Goal: Information Seeking & Learning: Learn about a topic

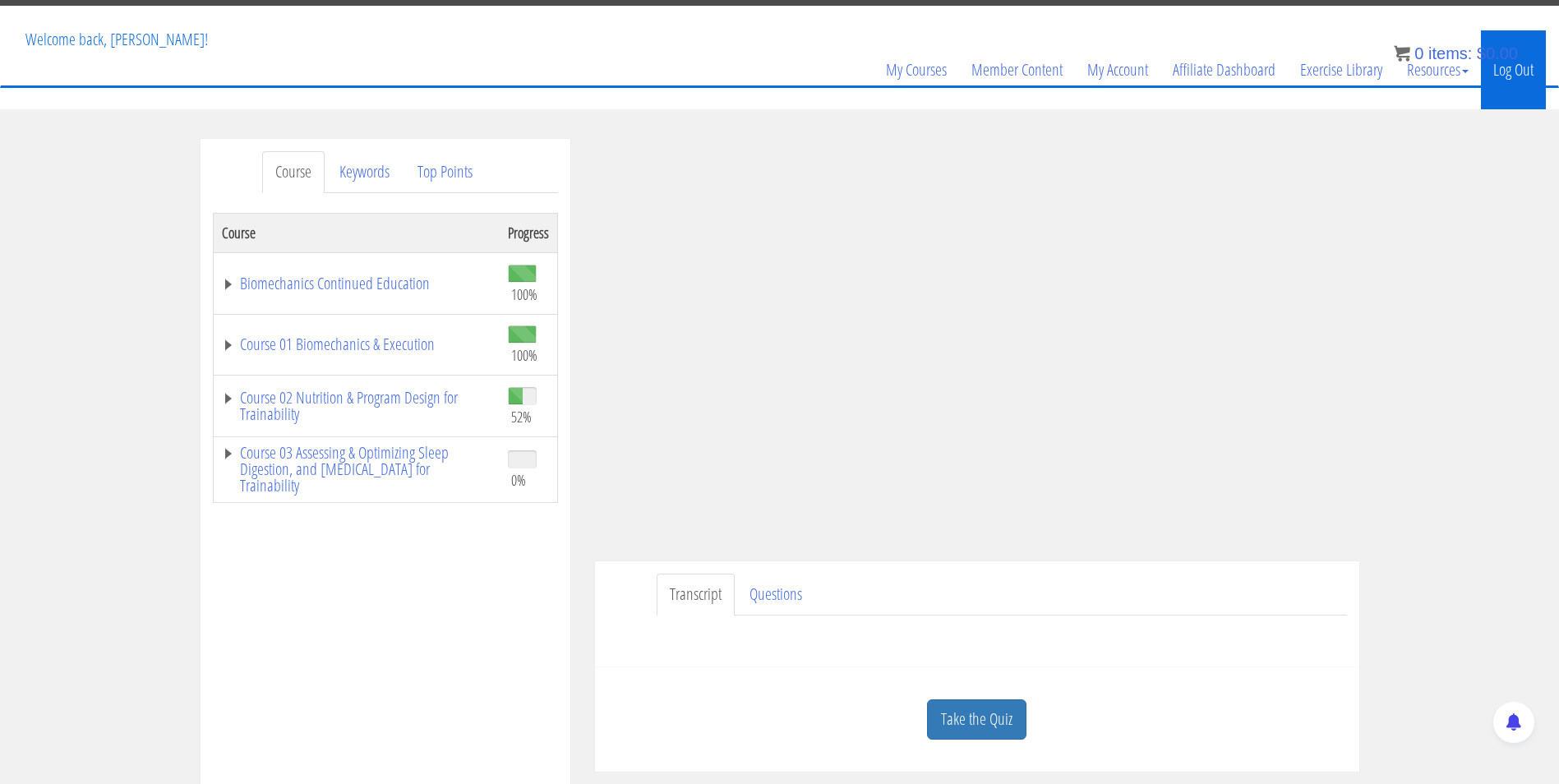
click at [1516, 72] on link "Log Out" at bounding box center [1514, 70] width 65 height 79
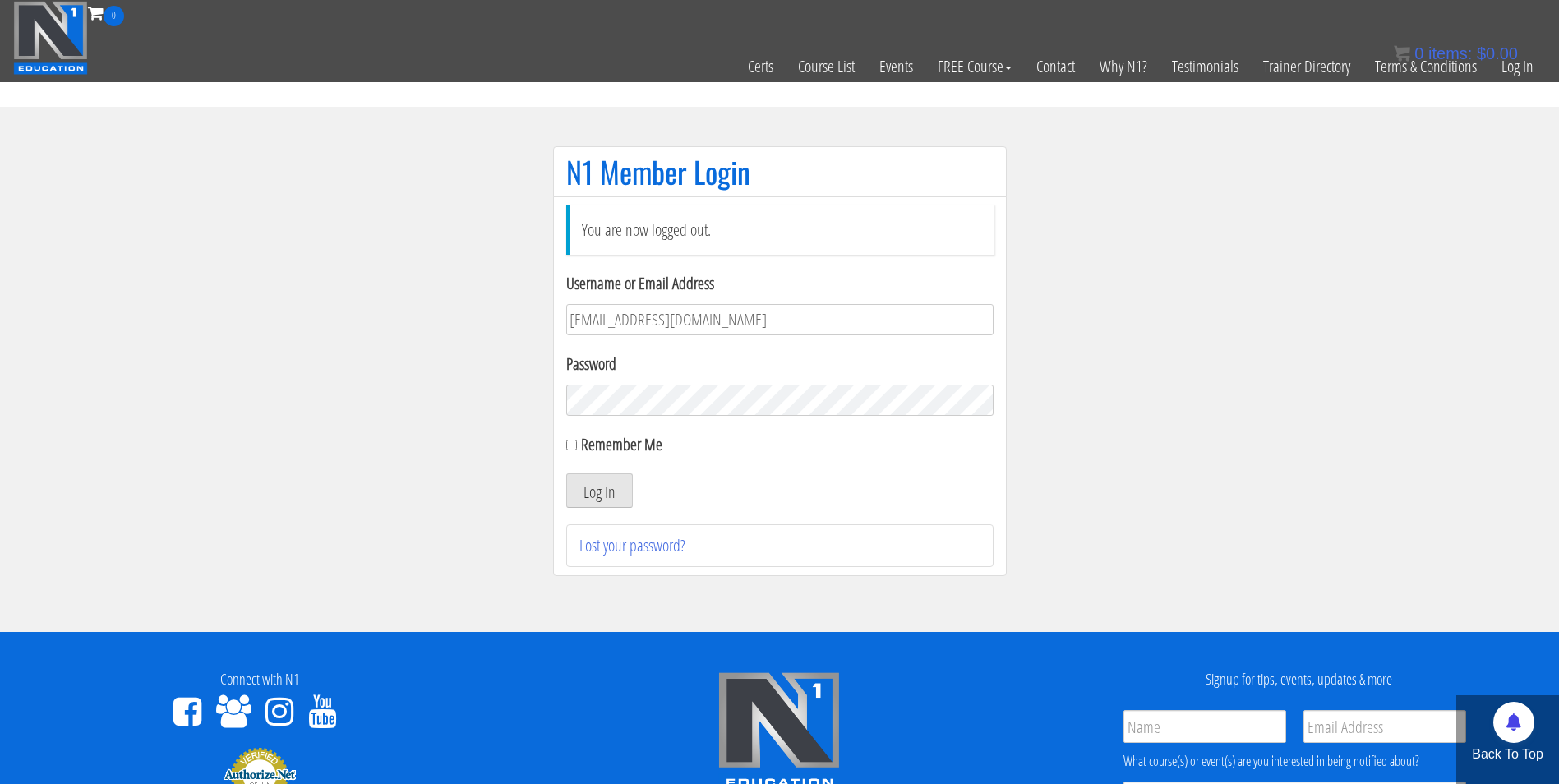
type input "darrennuzzo@gmail.com"
click at [566, 474] on button "Log In" at bounding box center [599, 491] width 67 height 34
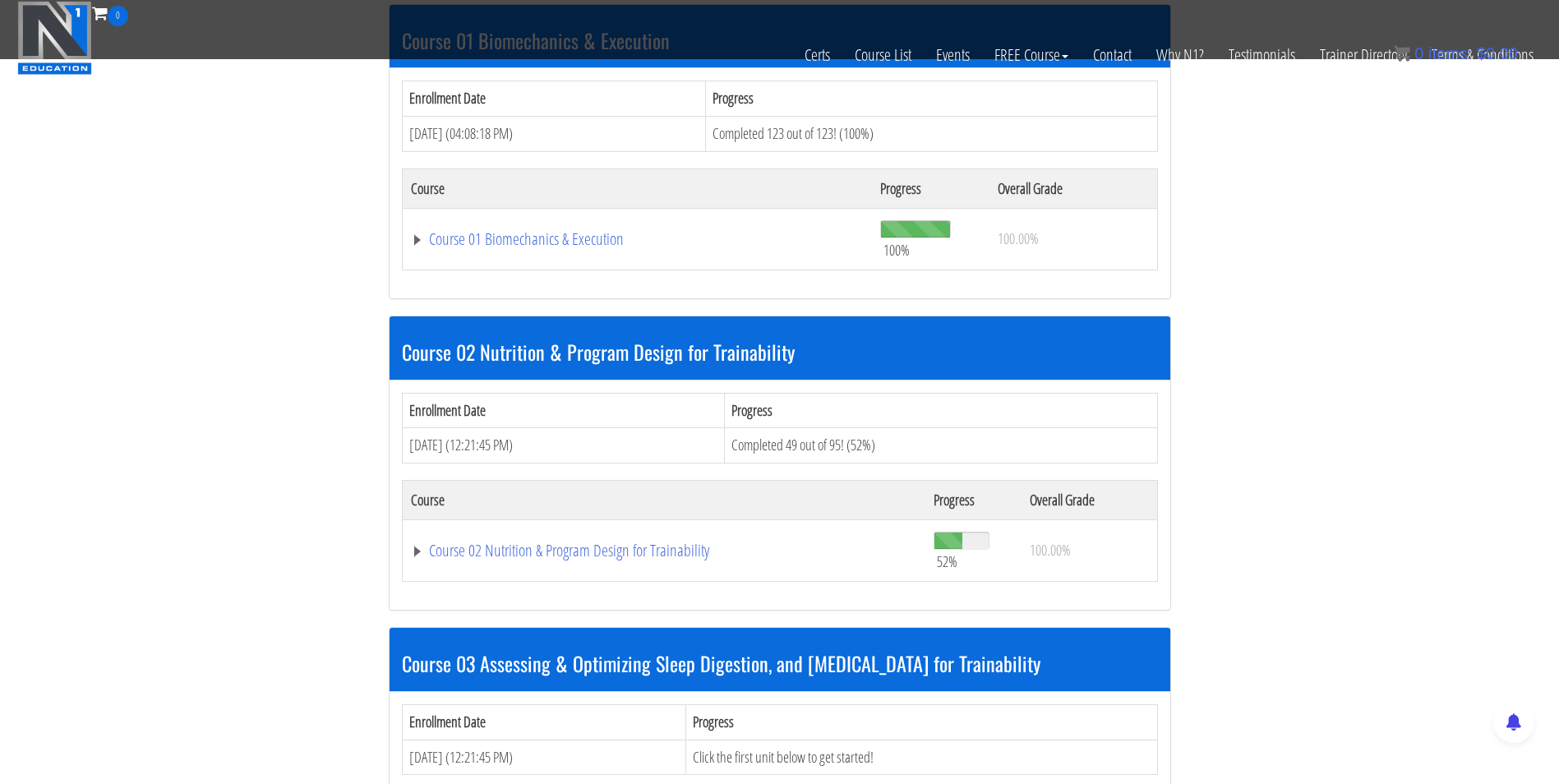
scroll to position [550, 0]
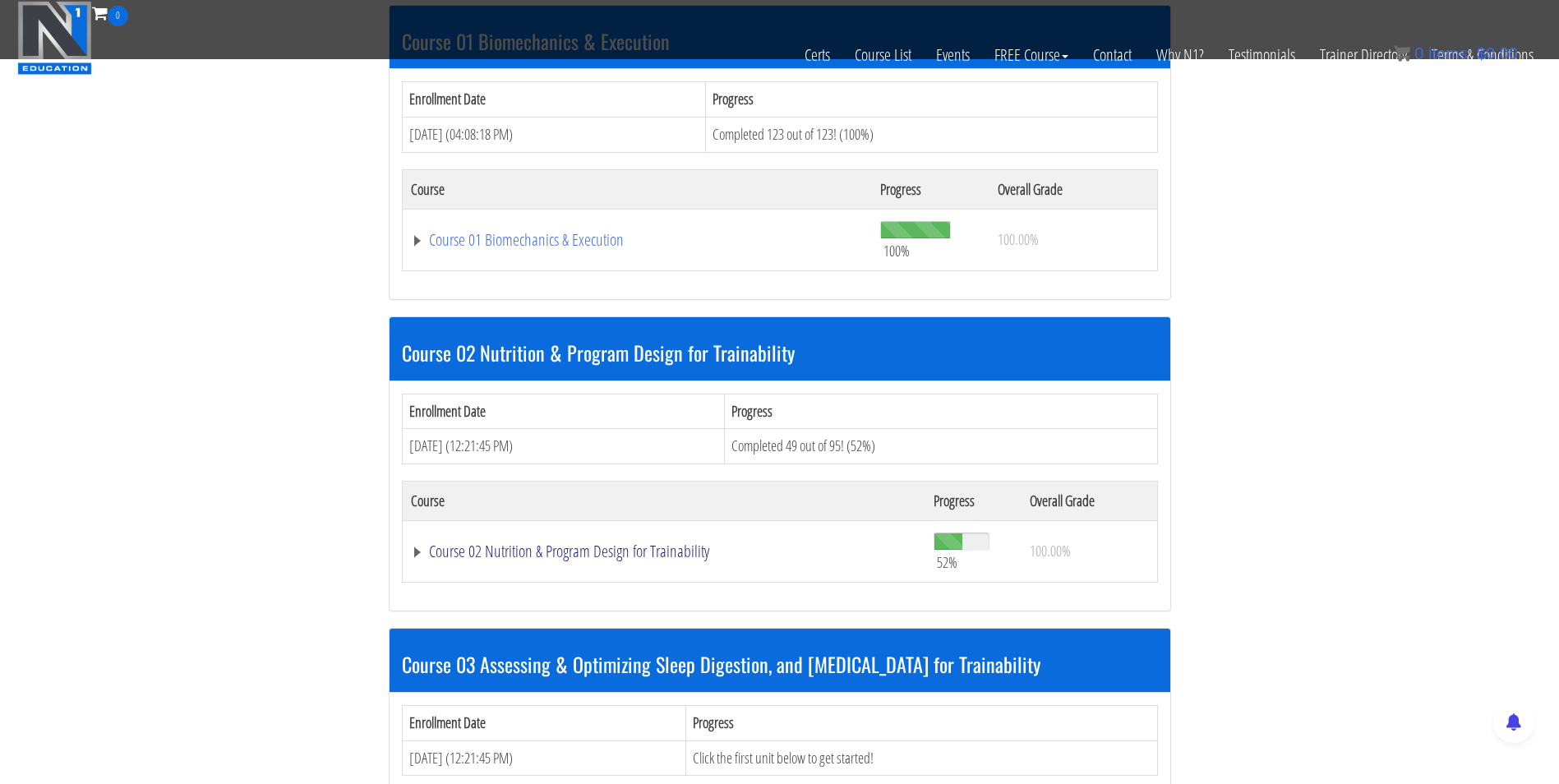
click at [504, 549] on link "Course 02 Nutrition & Program Design for Trainability" at bounding box center [664, 551] width 507 height 16
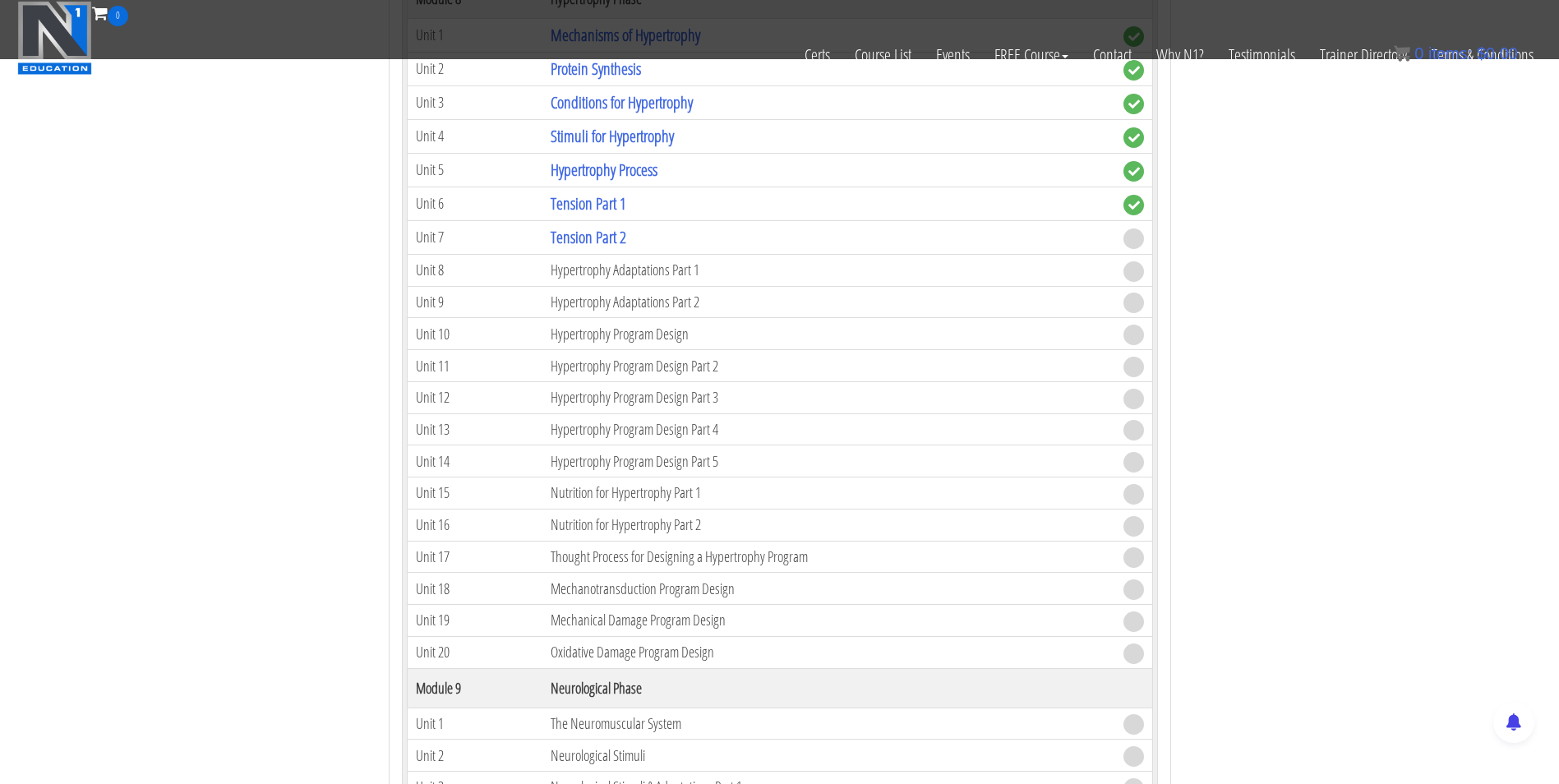
scroll to position [2915, 0]
click at [588, 245] on link "Tension Part 2" at bounding box center [588, 238] width 75 height 22
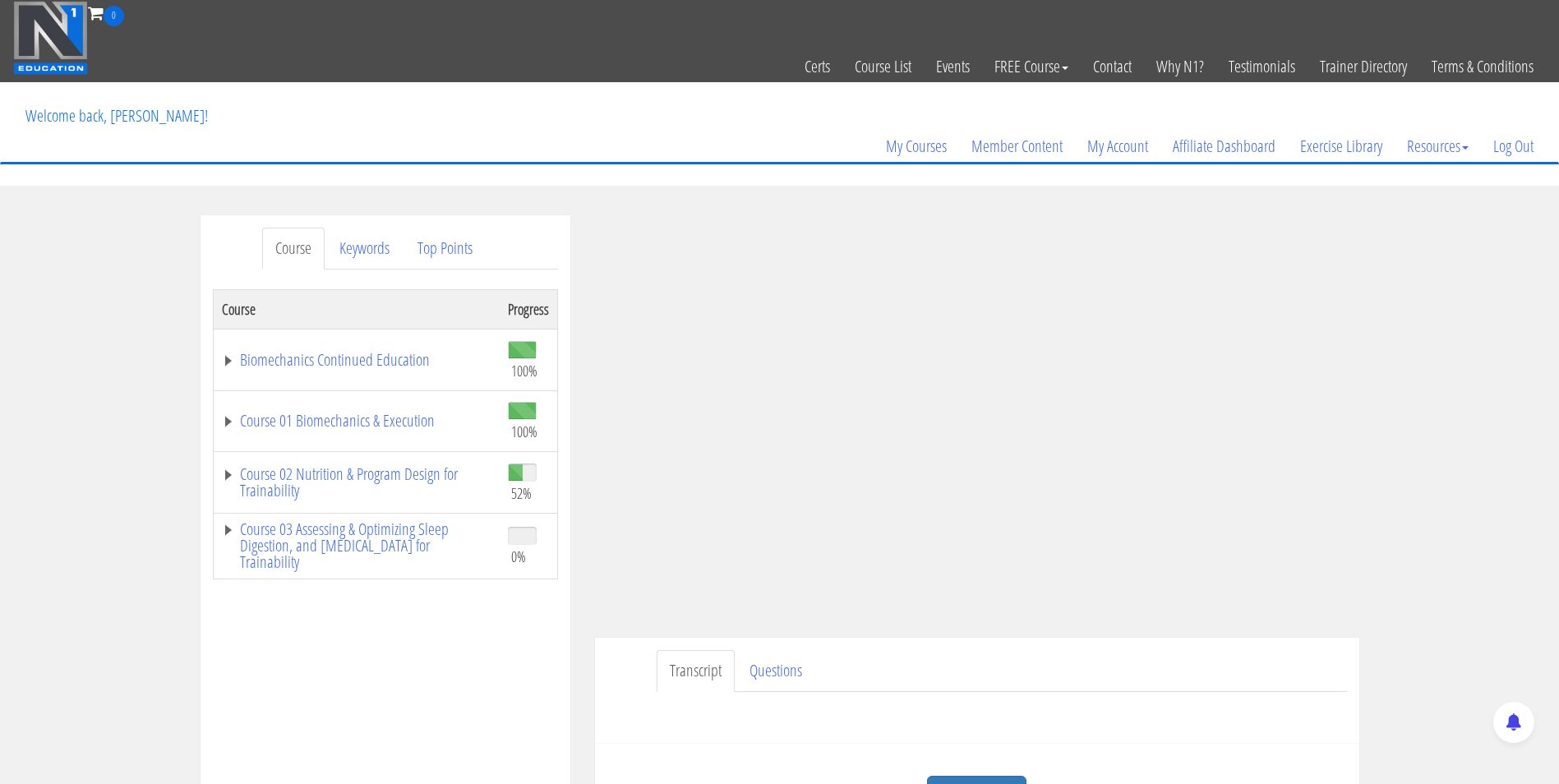
scroll to position [233, 0]
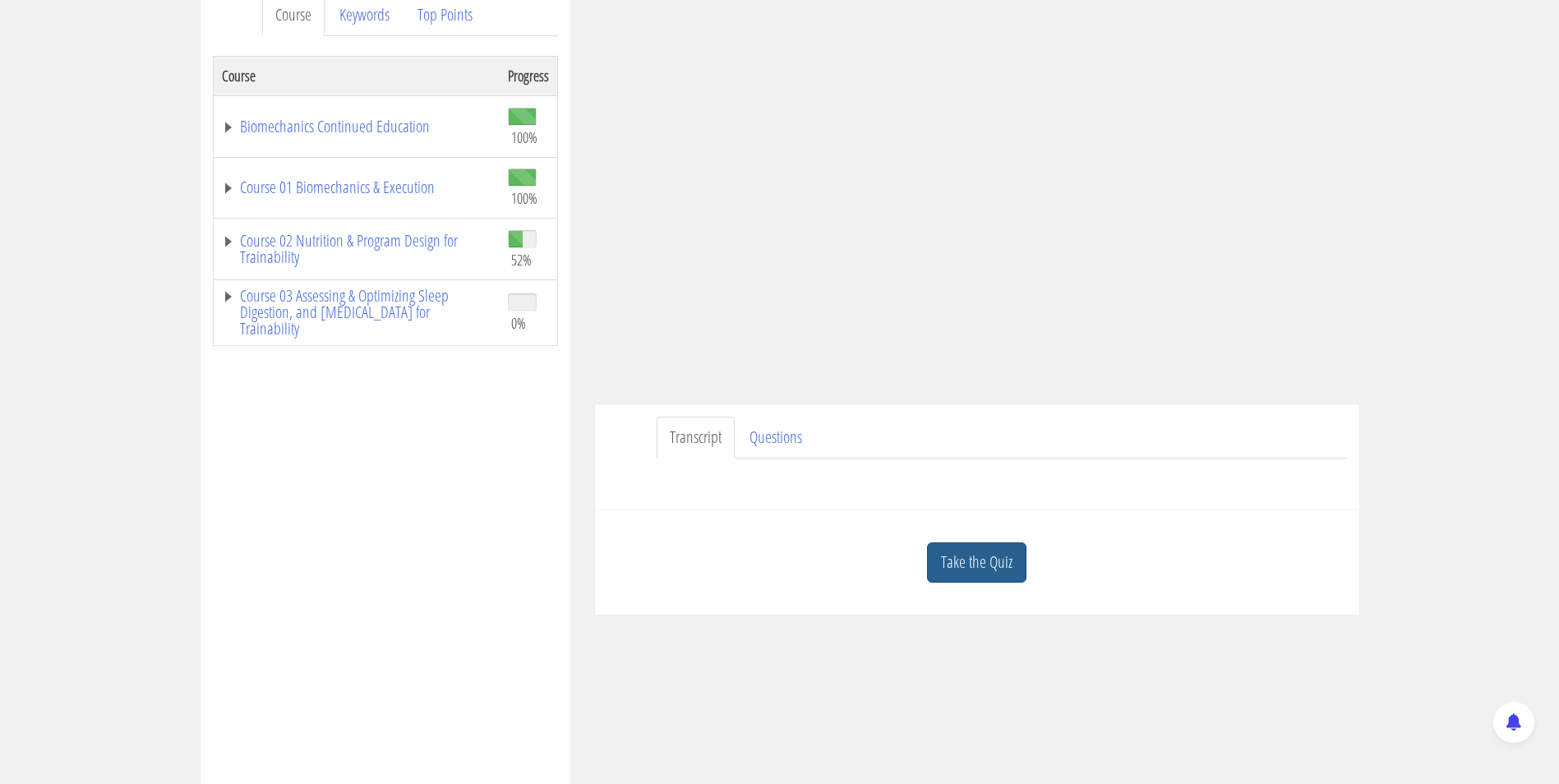
click at [989, 568] on link "Take the Quiz" at bounding box center [977, 562] width 99 height 40
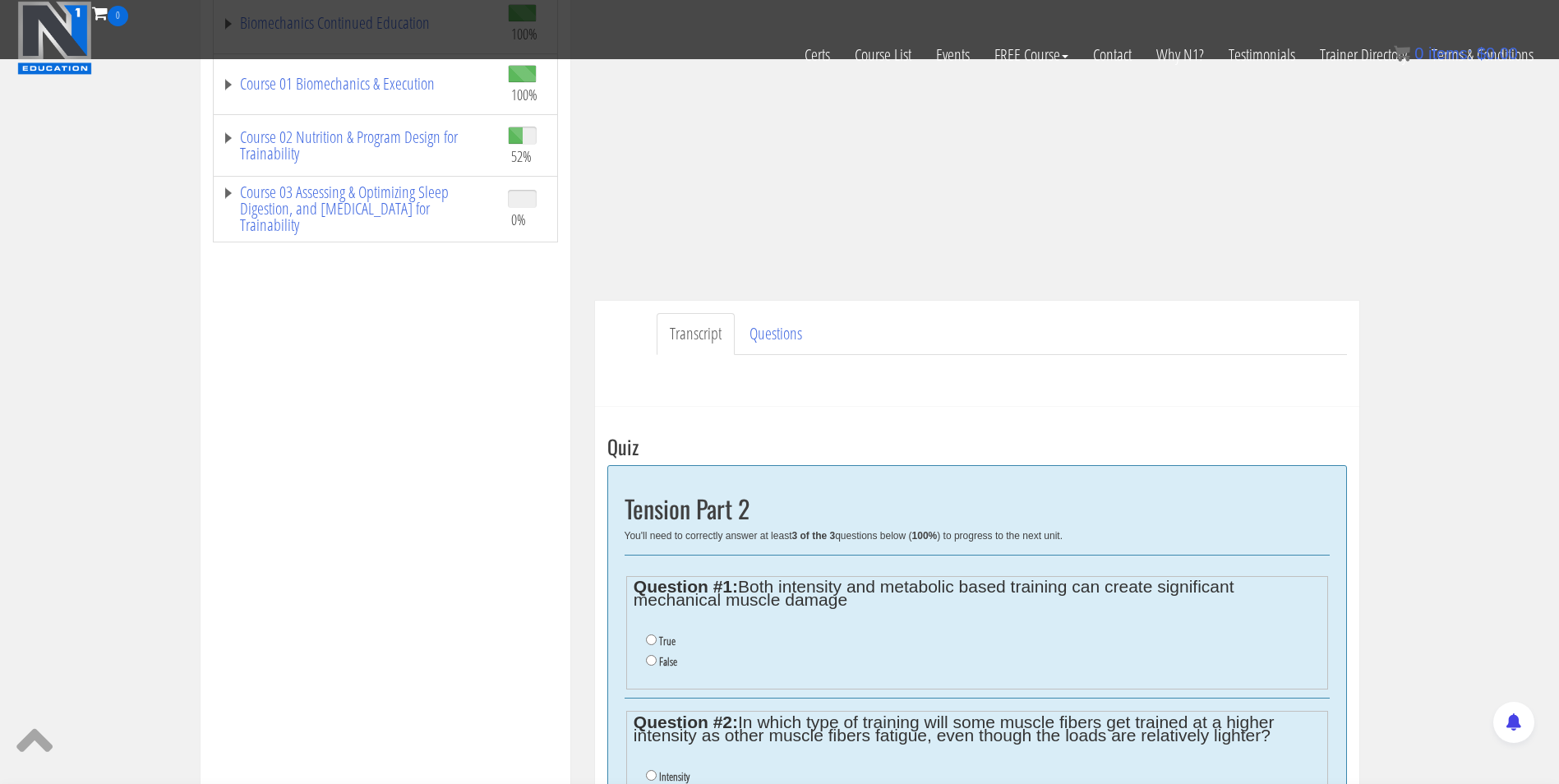
scroll to position [531, 0]
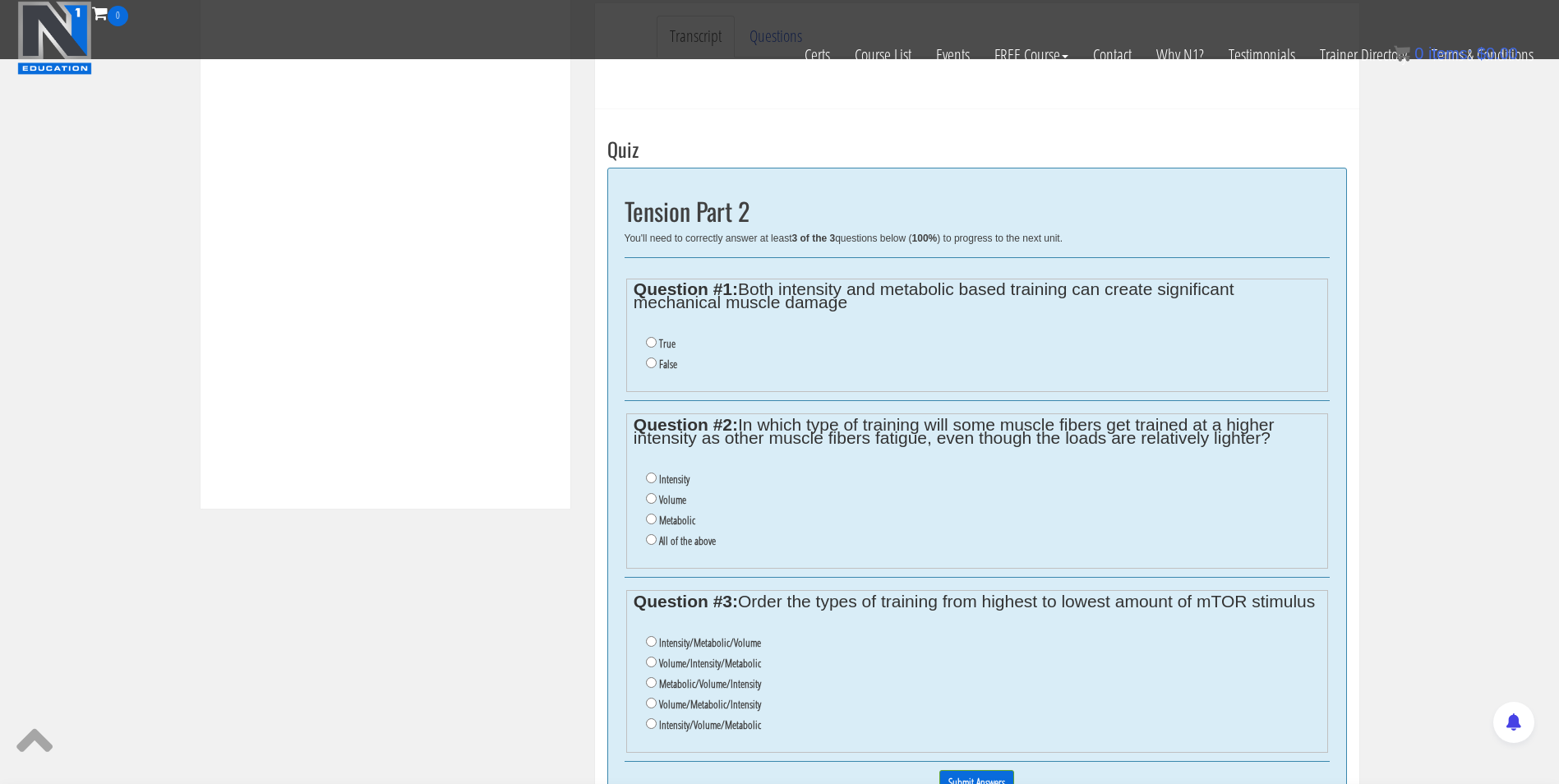
click at [646, 349] on li "True" at bounding box center [983, 344] width 674 height 21
click at [649, 344] on input "True" at bounding box center [651, 342] width 10 height 10
radio input "true"
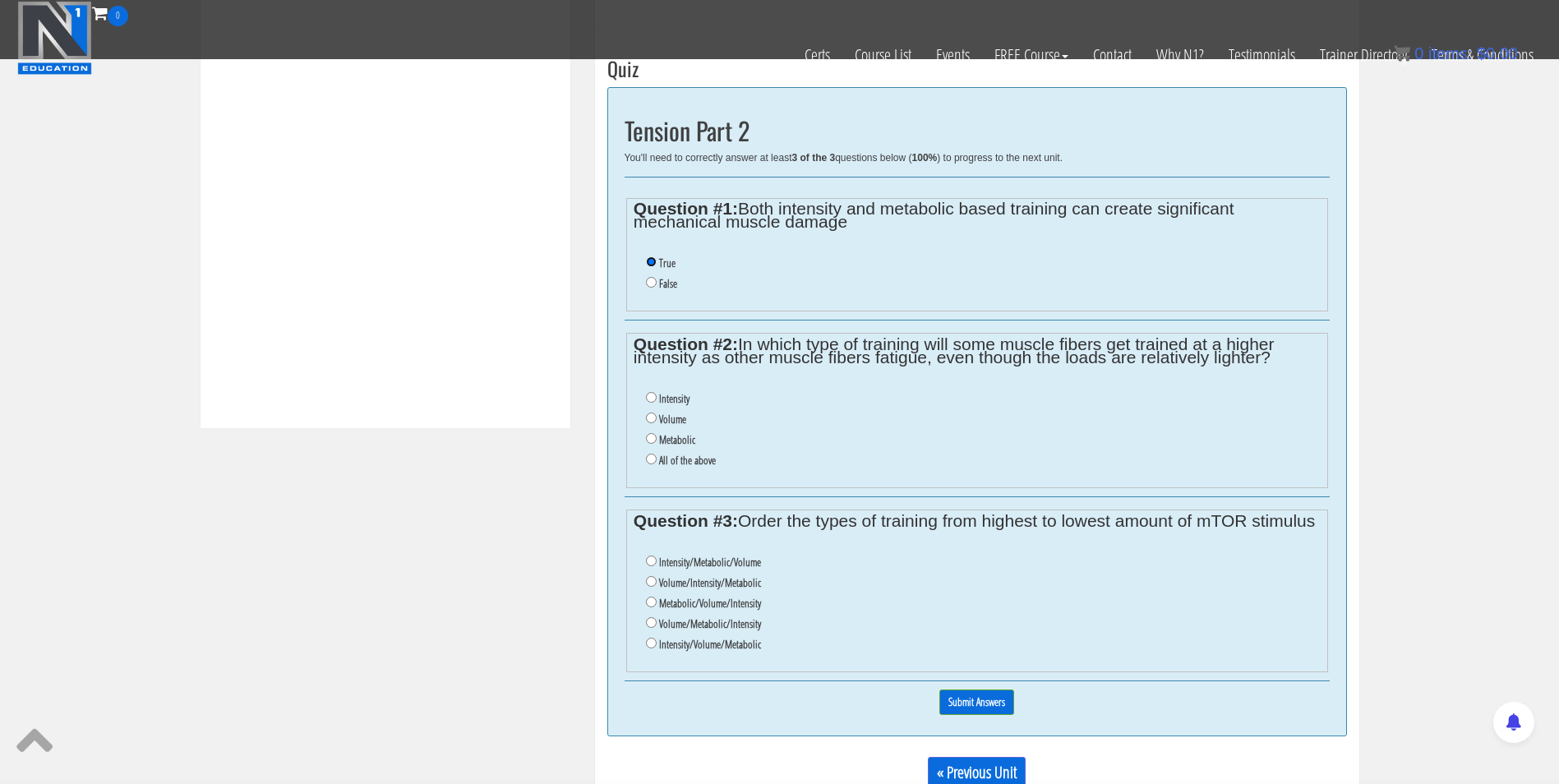
scroll to position [610, 0]
click at [651, 441] on input "Metabolic" at bounding box center [651, 439] width 10 height 10
radio input "true"
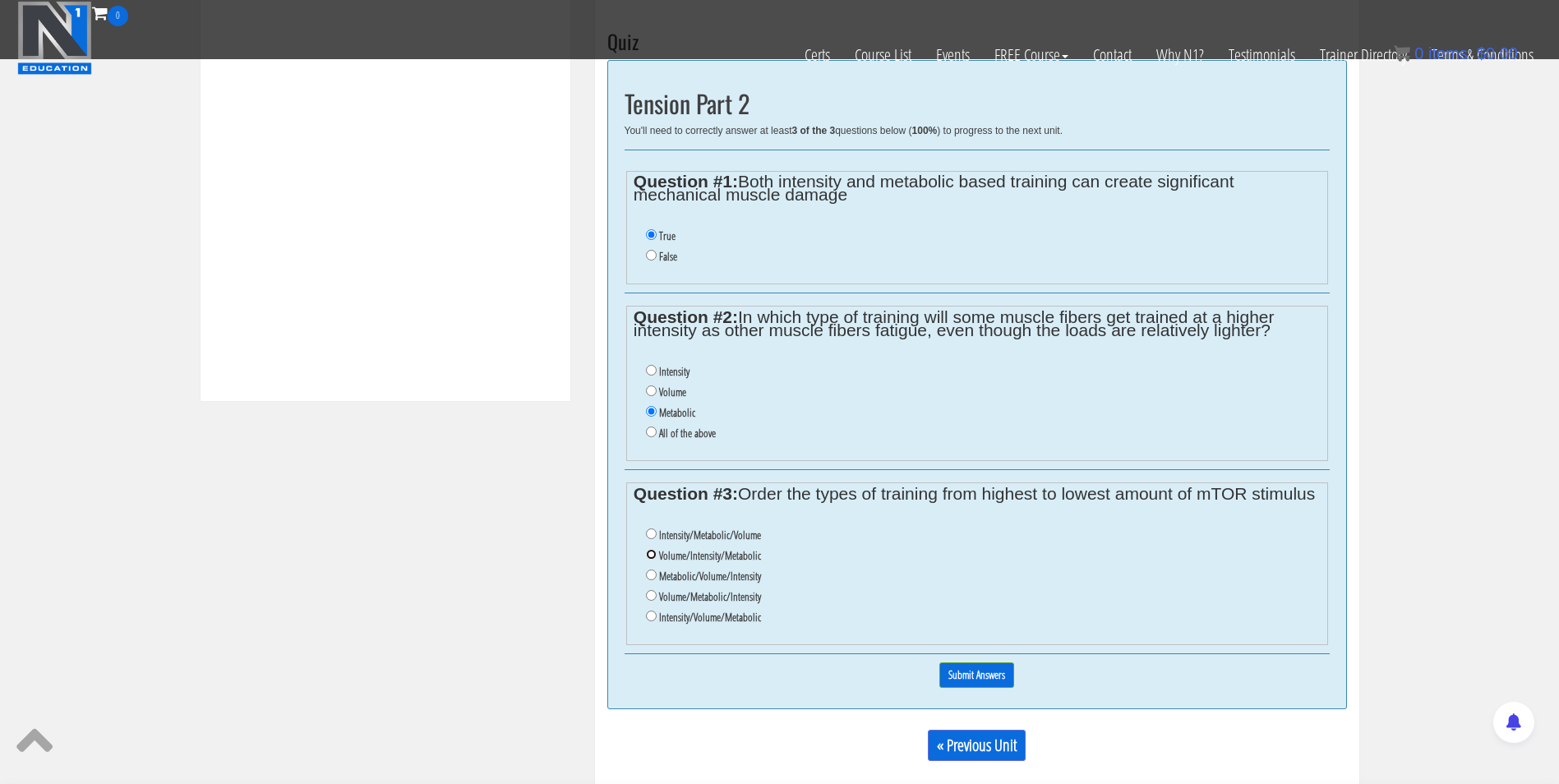
click at [647, 552] on input "Volume/Intensity/Metabolic" at bounding box center [651, 554] width 10 height 10
radio input "true"
click at [960, 667] on input "Submit Answers" at bounding box center [977, 675] width 74 height 26
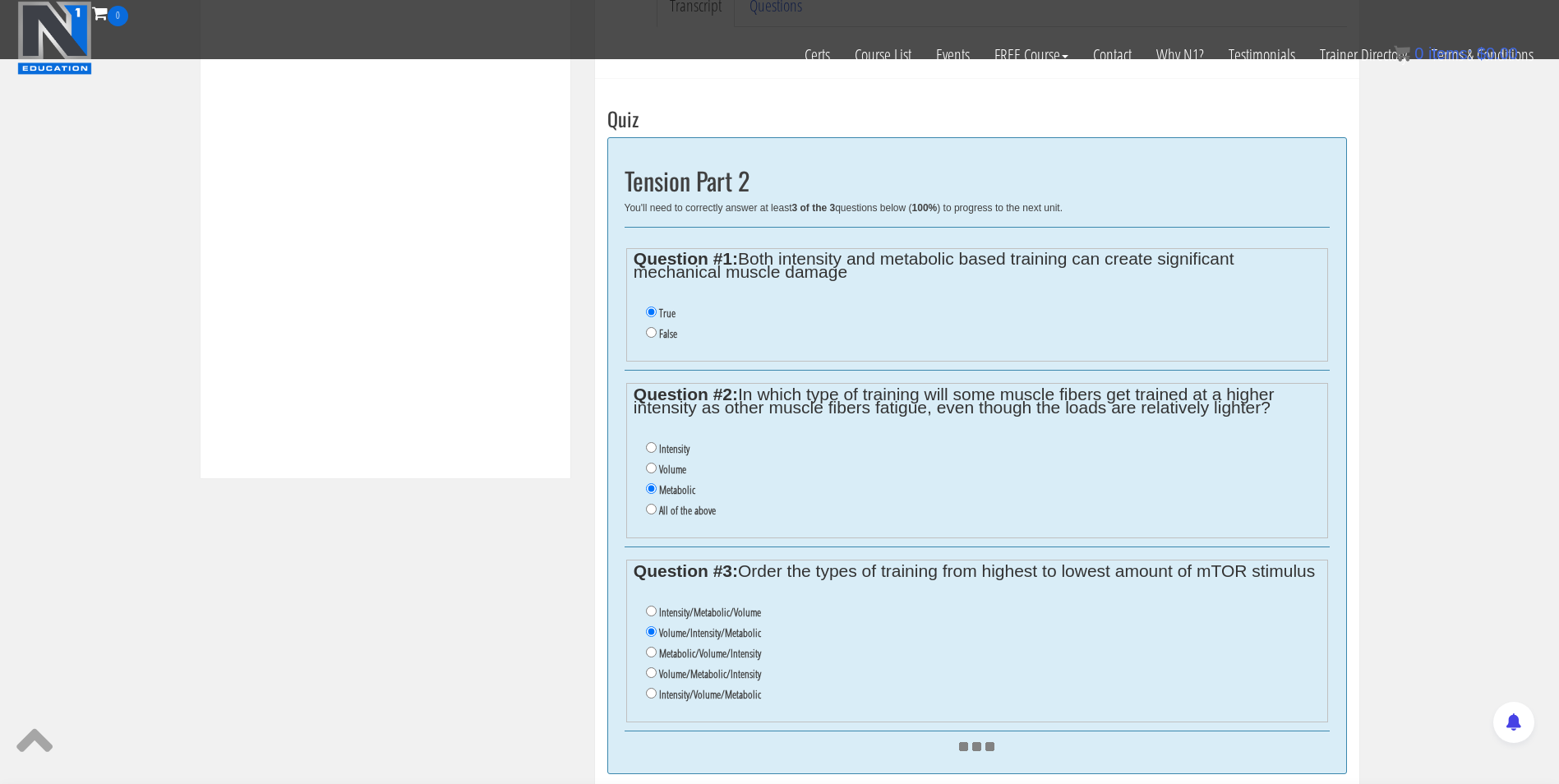
scroll to position [560, 0]
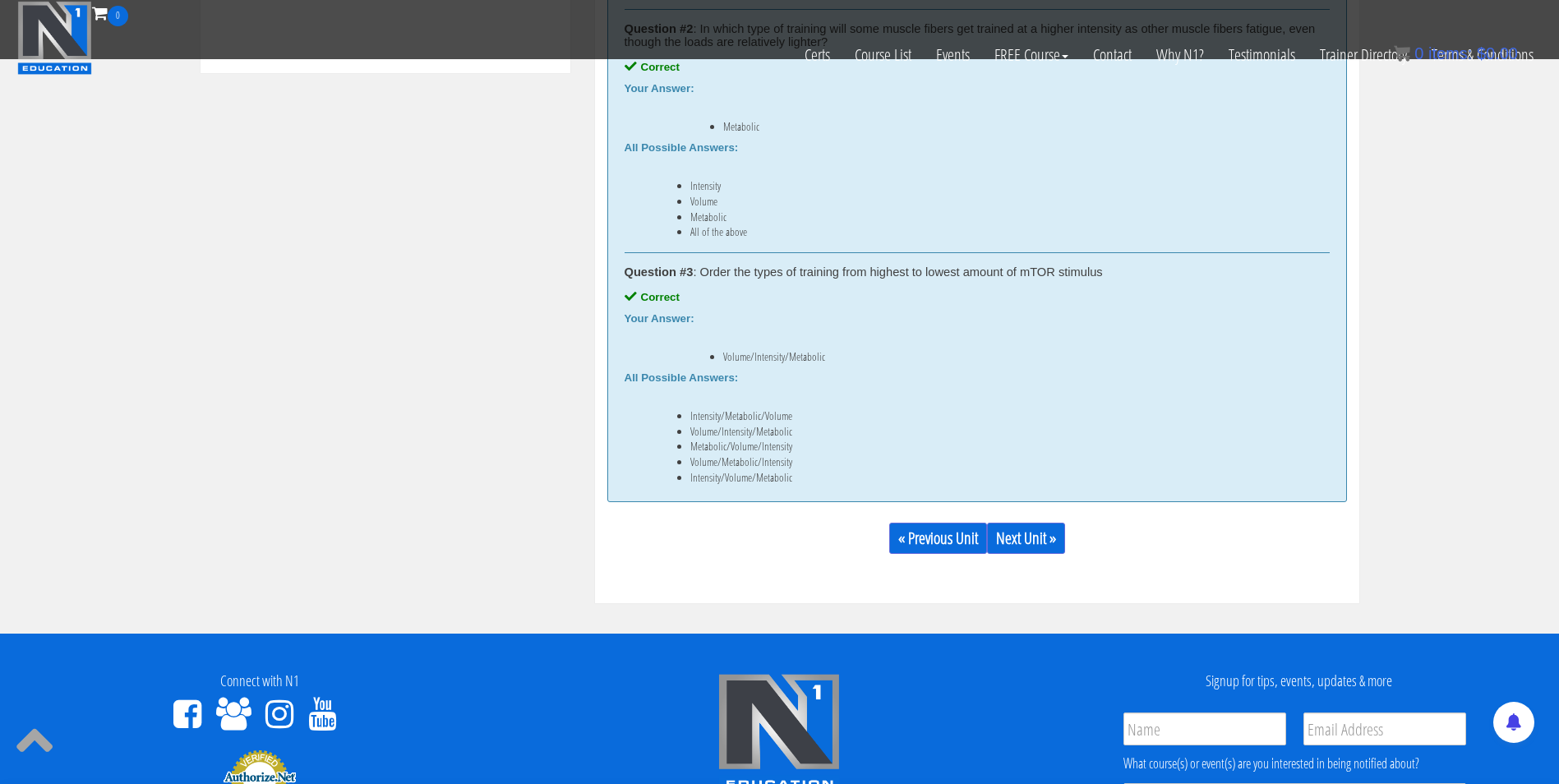
scroll to position [1031, 0]
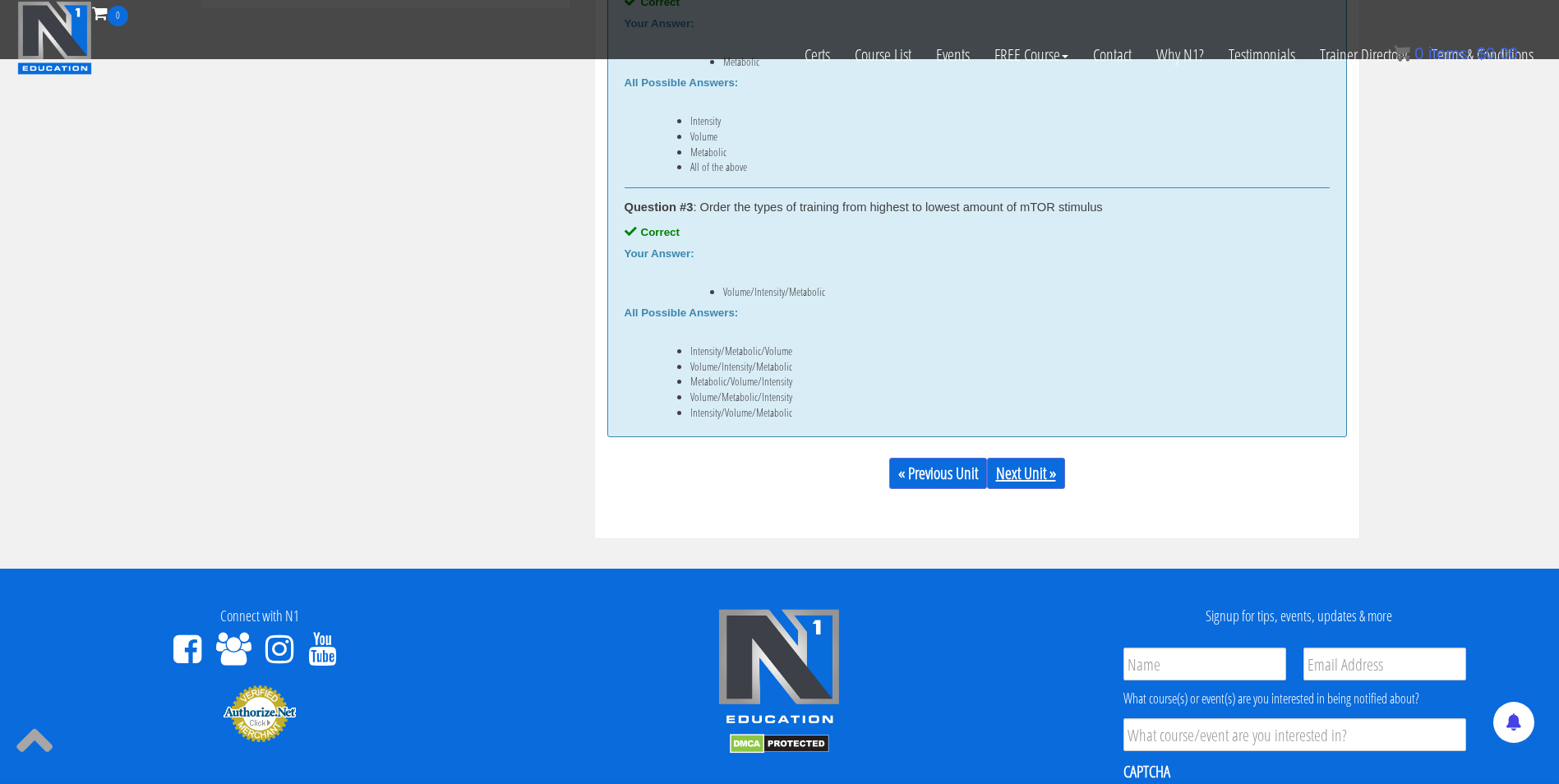
click at [1029, 478] on link "Next Unit »" at bounding box center [1025, 473] width 78 height 32
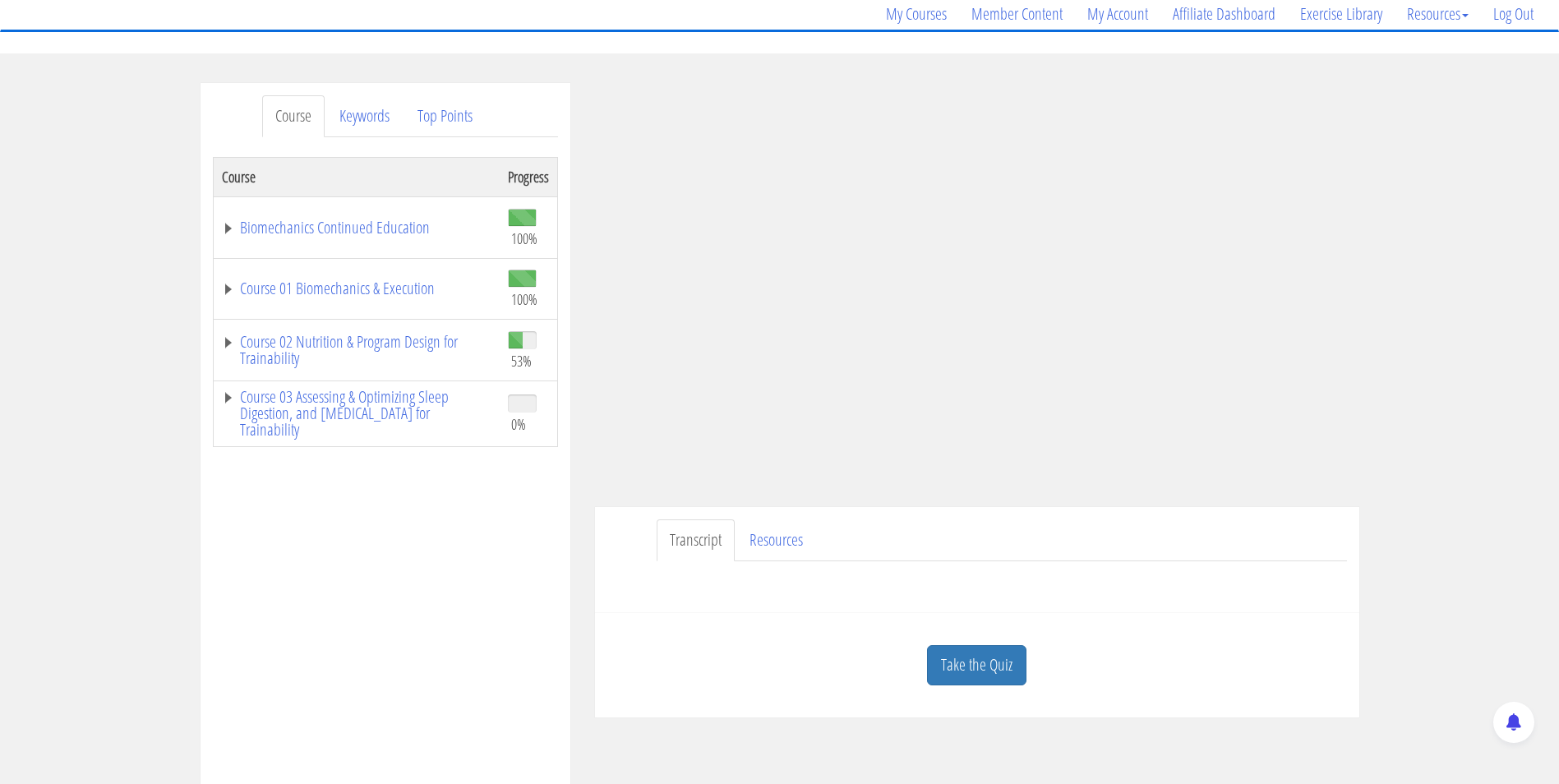
scroll to position [132, 0]
click at [978, 659] on link "Take the Quiz" at bounding box center [977, 665] width 99 height 40
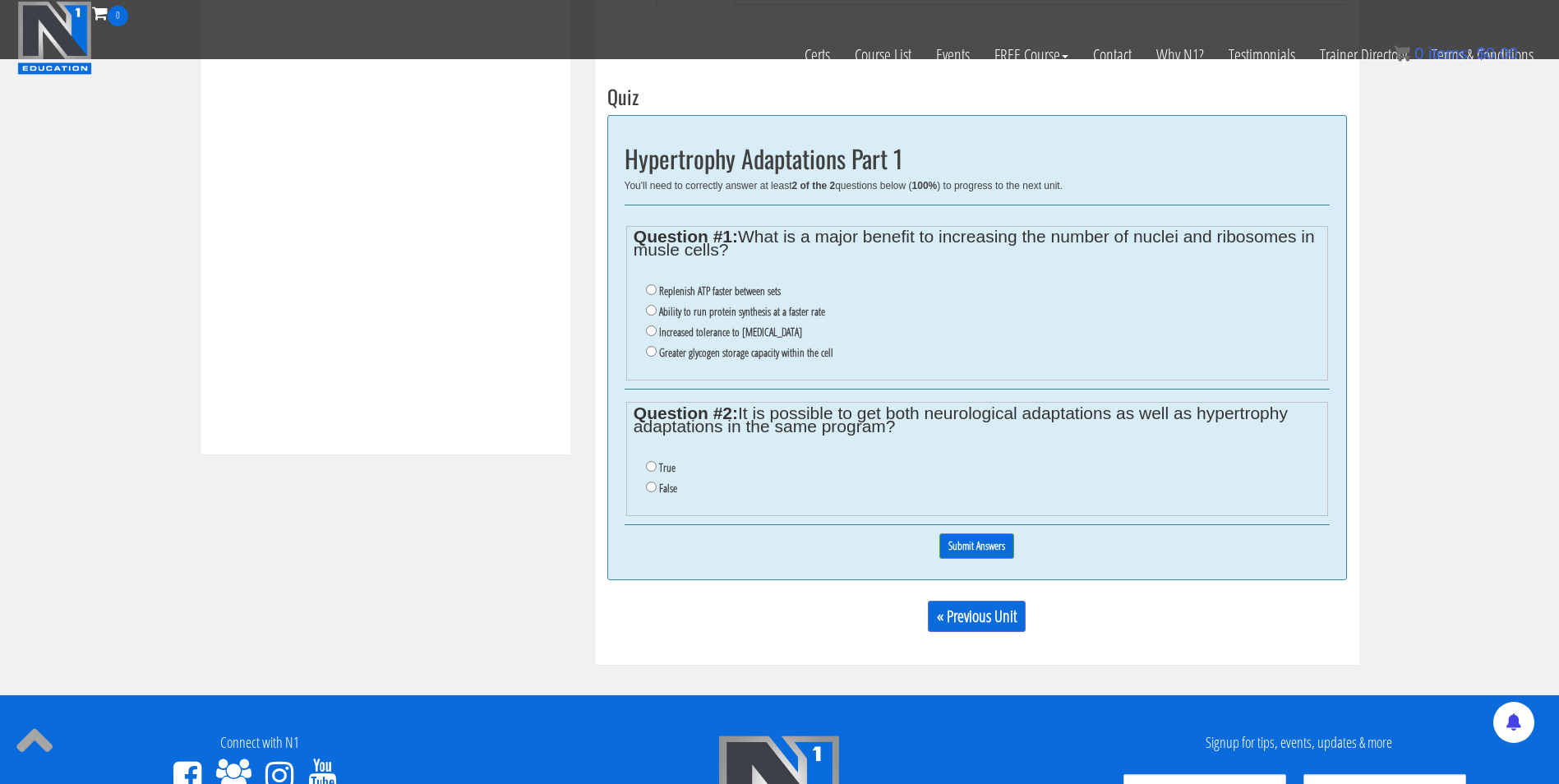
scroll to position [584, 0]
click at [647, 311] on input "Ability to run protein synthesis at a faster rate" at bounding box center [651, 311] width 10 height 10
radio input "true"
click at [645, 469] on ul "True False" at bounding box center [977, 479] width 687 height 57
click at [647, 467] on input "True" at bounding box center [651, 467] width 10 height 10
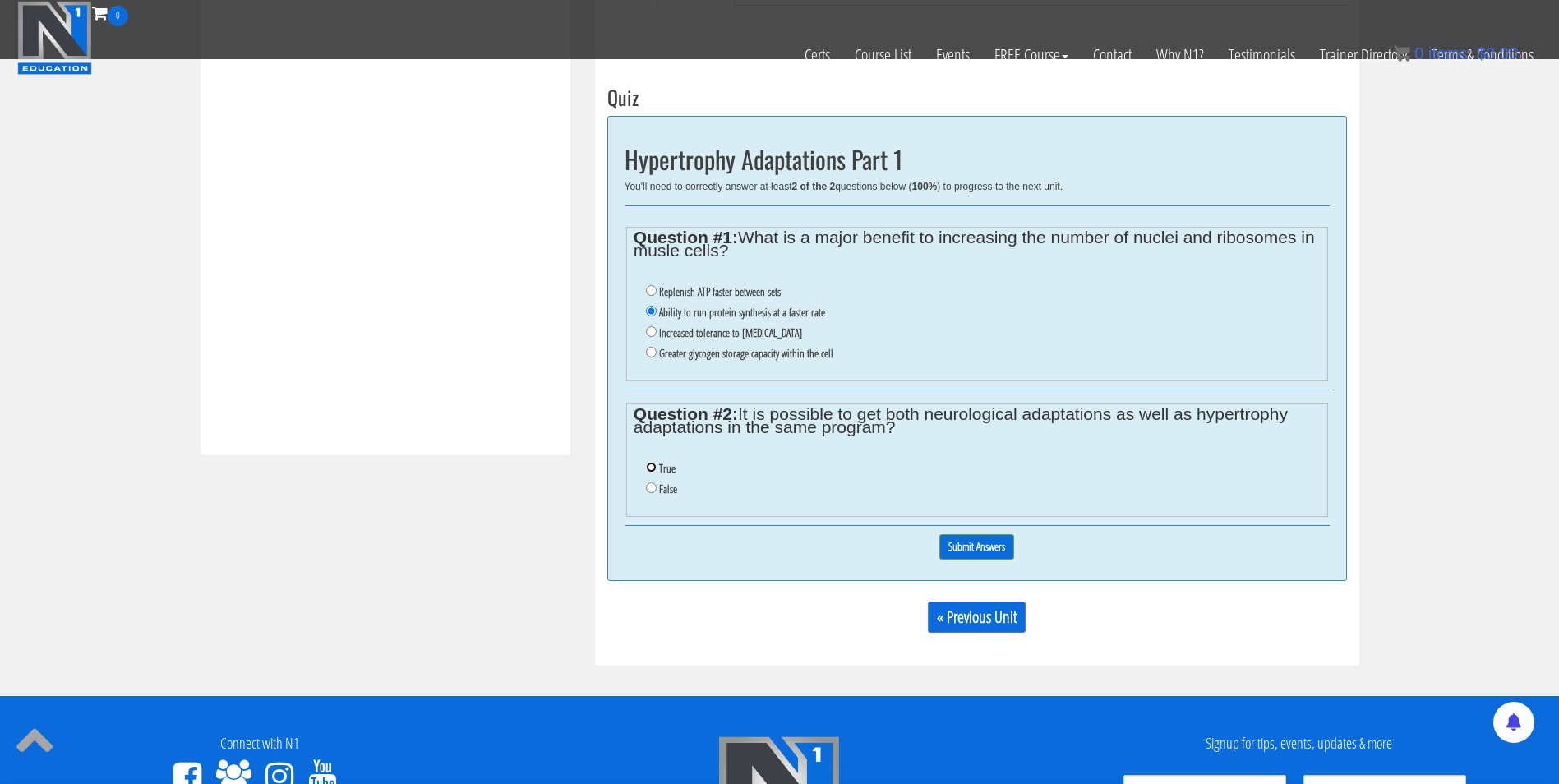
radio input "true"
click at [962, 550] on input "Submit Answers" at bounding box center [977, 547] width 74 height 26
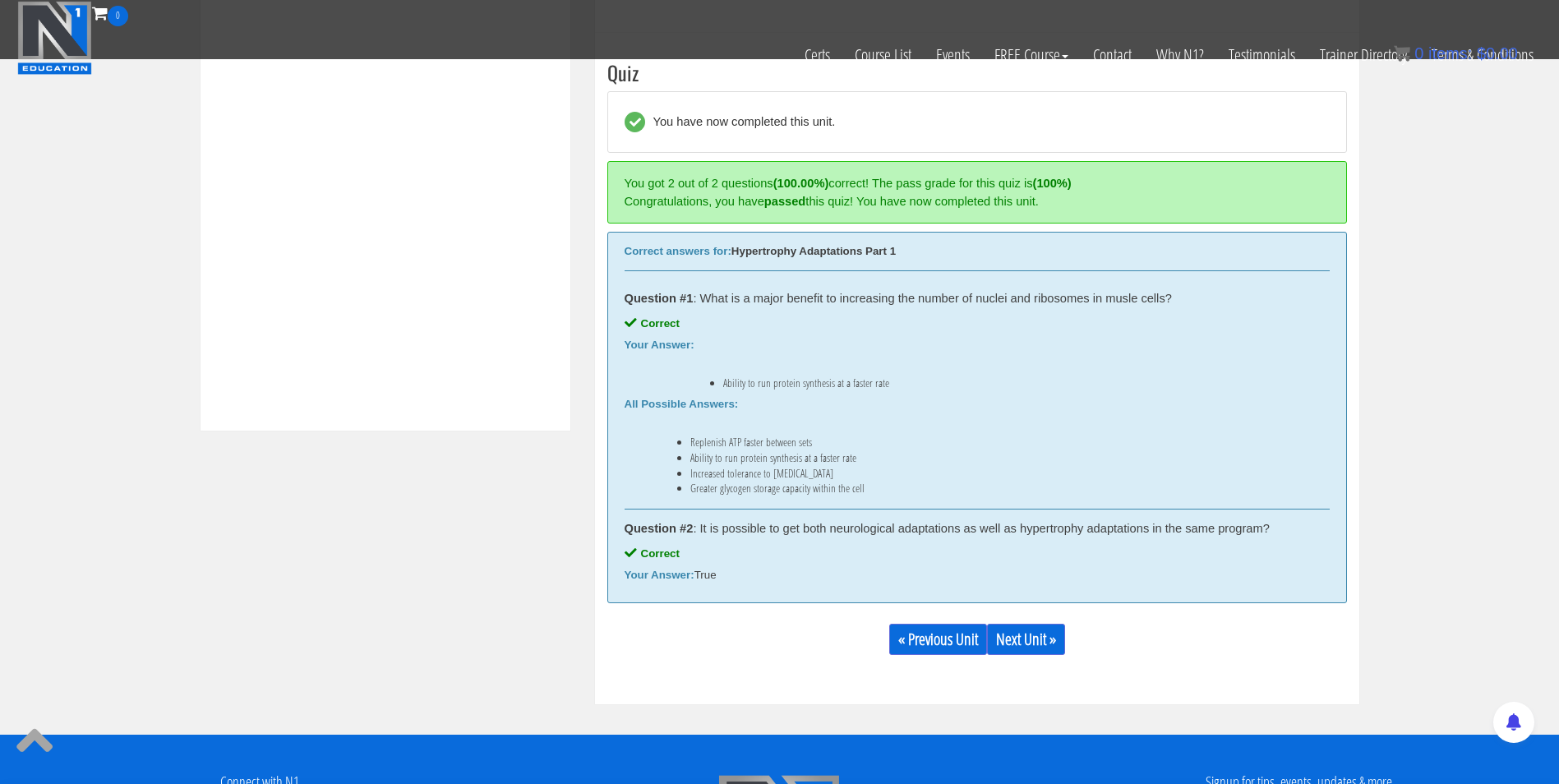
scroll to position [618, 0]
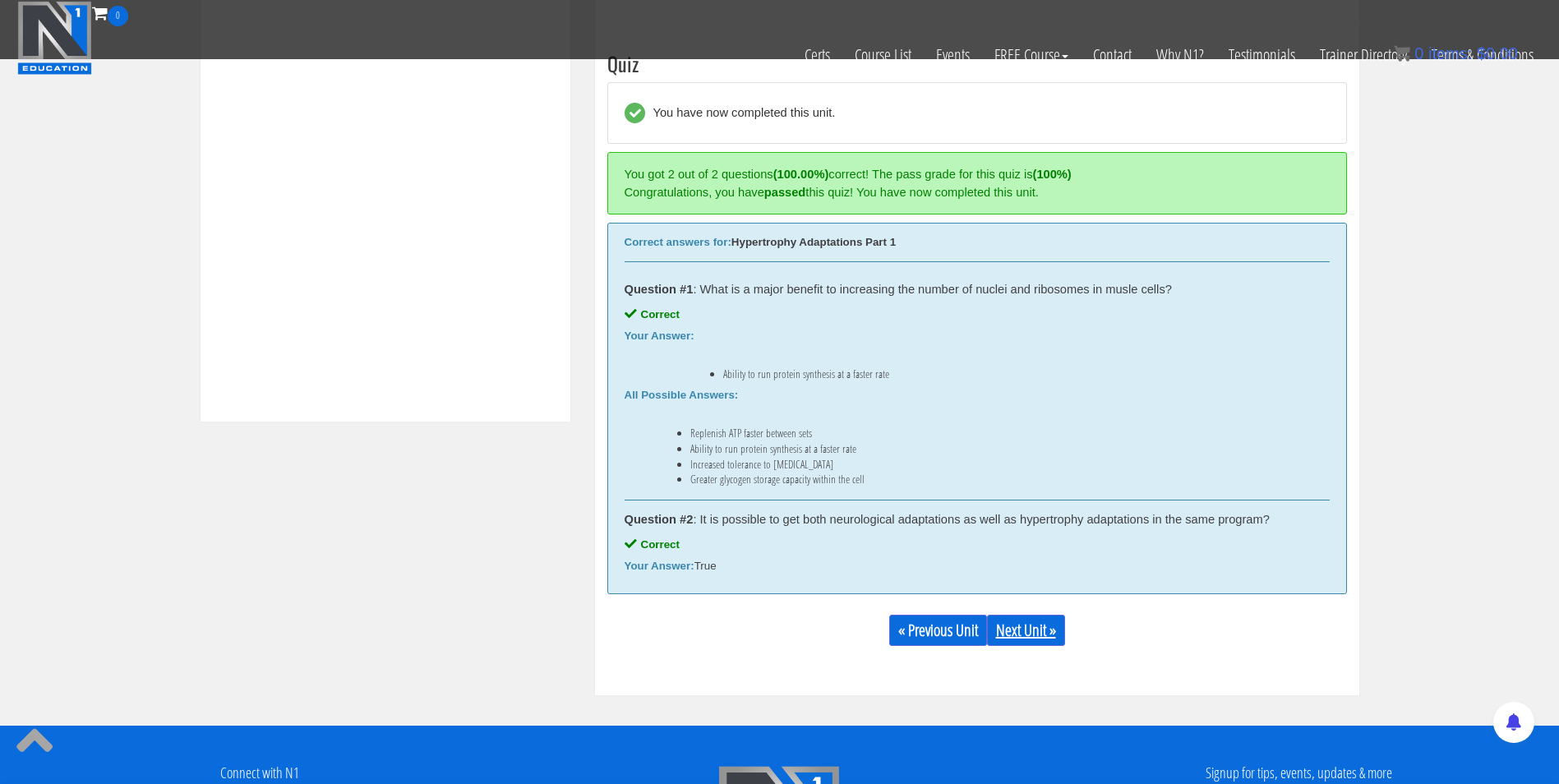
click at [1030, 633] on link "Next Unit »" at bounding box center [1025, 630] width 78 height 32
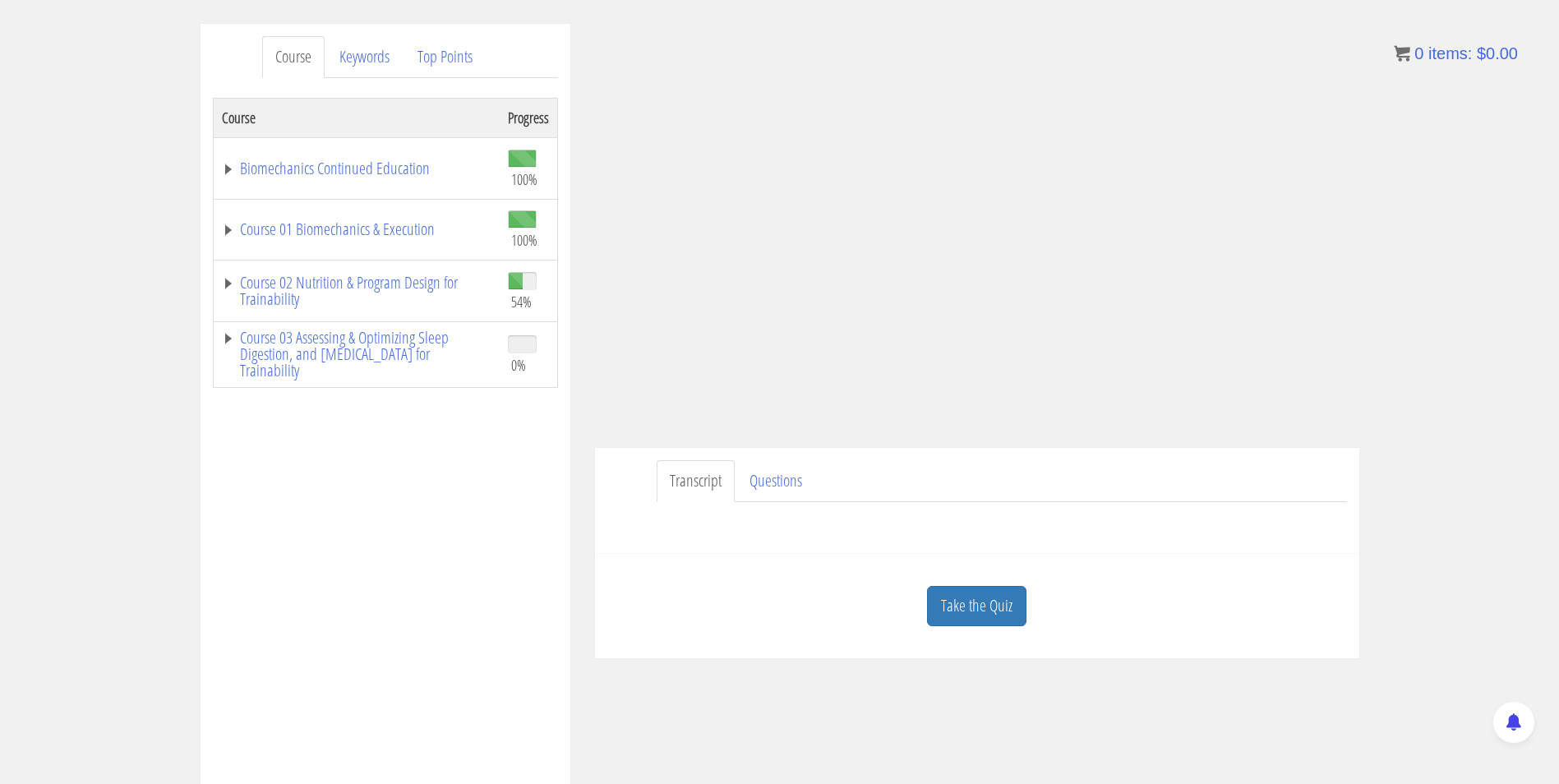
scroll to position [192, 0]
click at [989, 600] on link "Take the Quiz" at bounding box center [977, 604] width 99 height 40
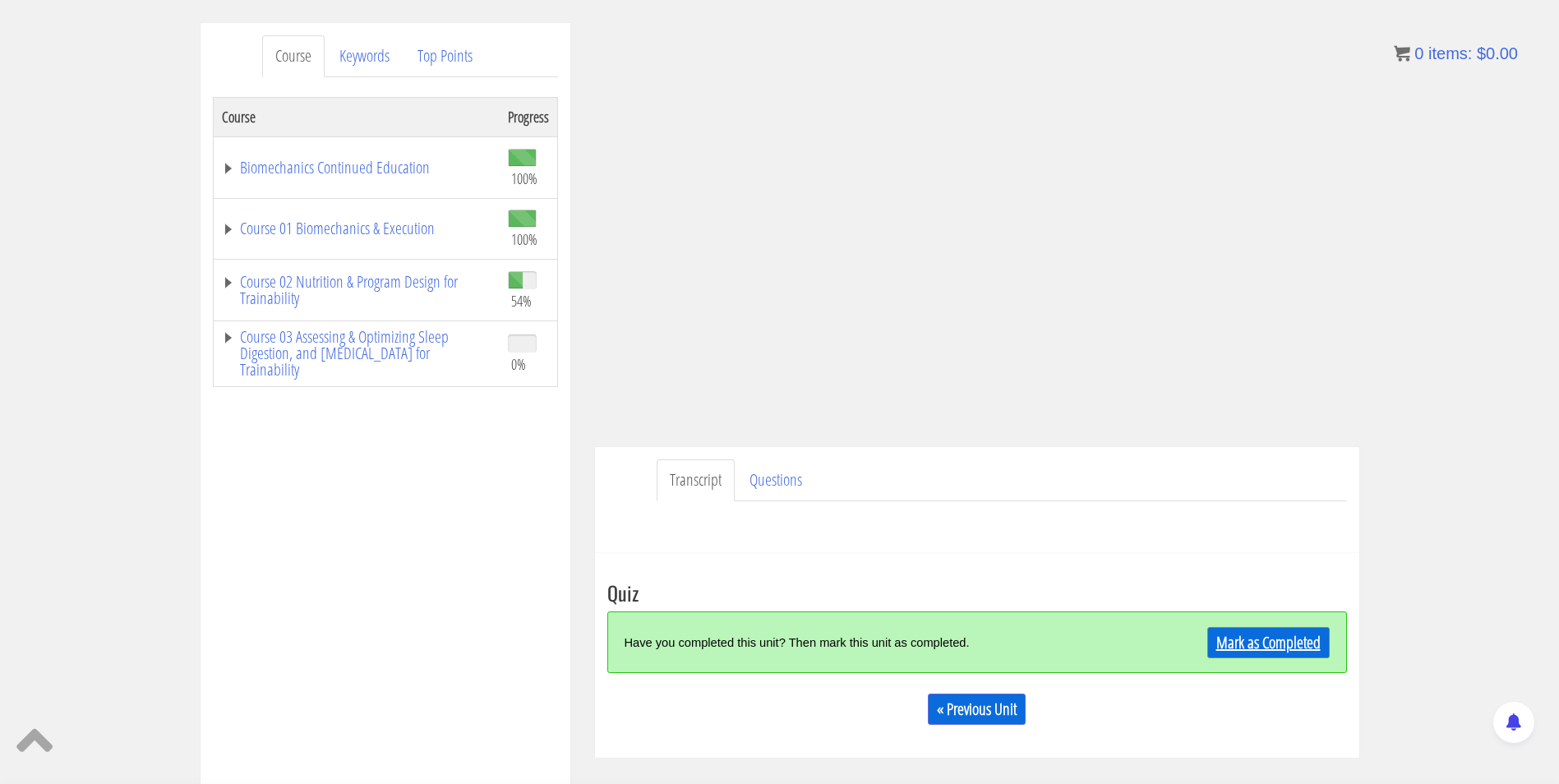
click at [1227, 641] on link "Mark as Completed" at bounding box center [1268, 642] width 122 height 32
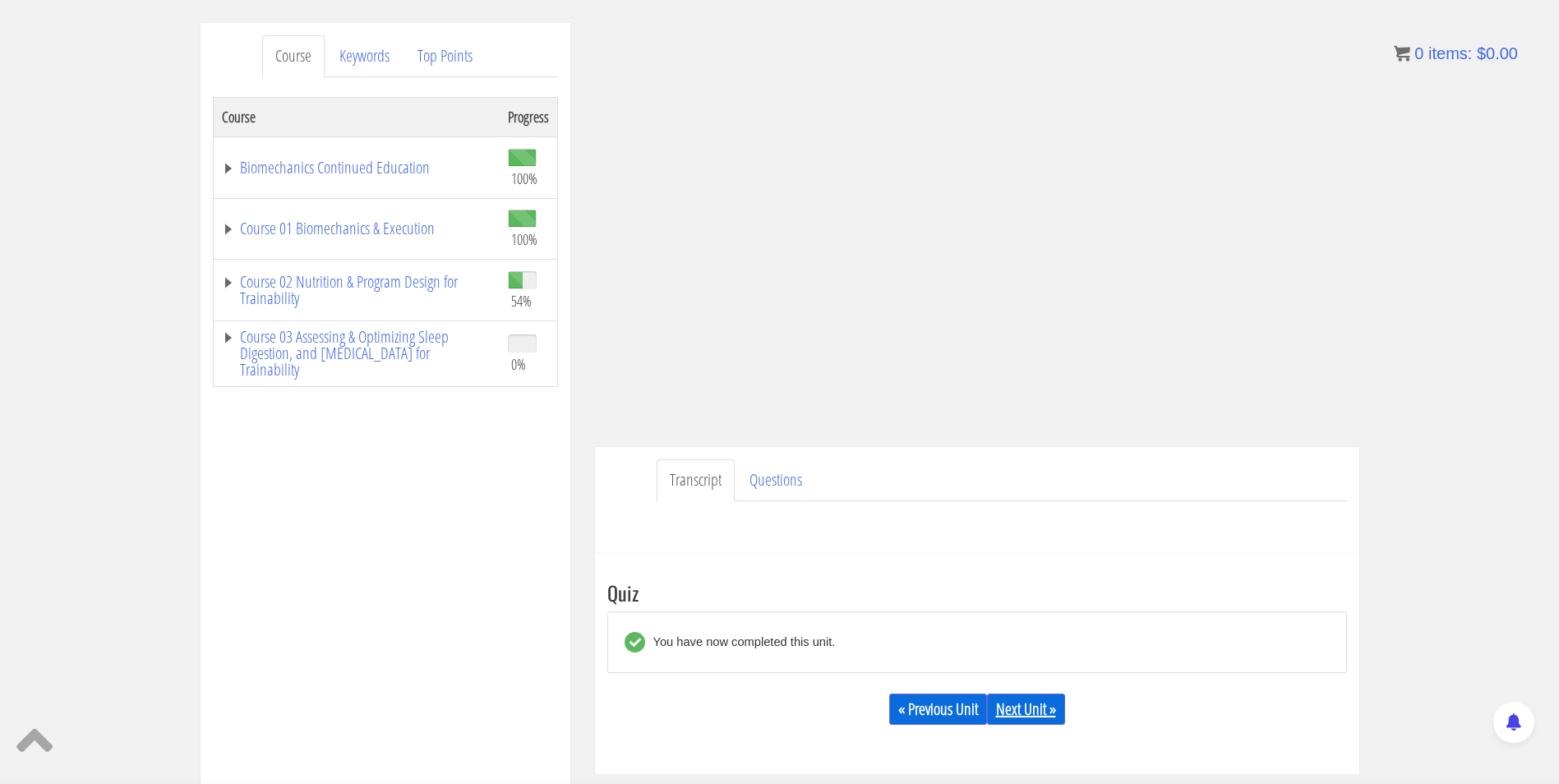
click at [1031, 713] on link "Next Unit »" at bounding box center [1025, 709] width 78 height 32
